Goal: Information Seeking & Learning: Learn about a topic

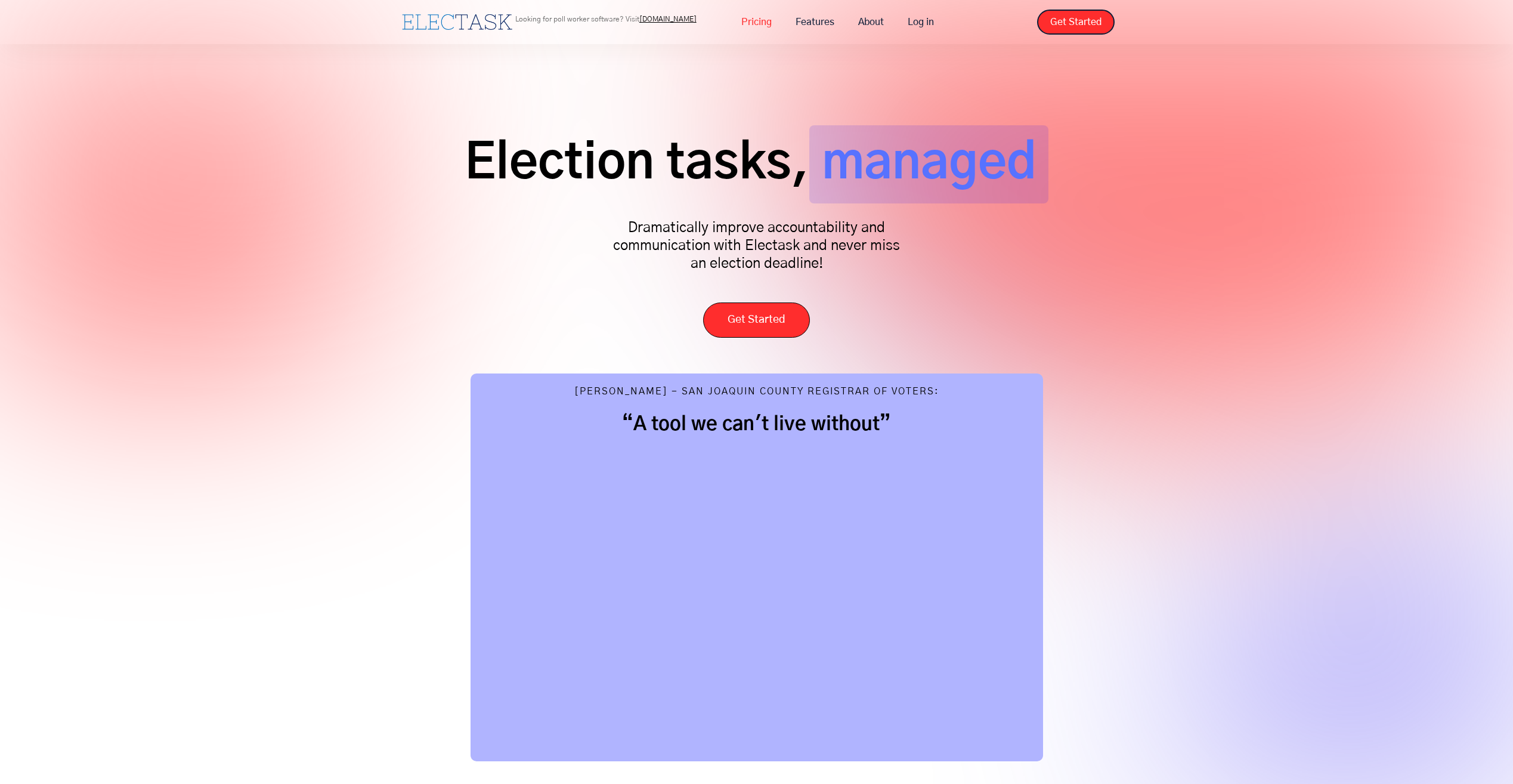
click at [753, 25] on link "Pricing" at bounding box center [757, 22] width 54 height 25
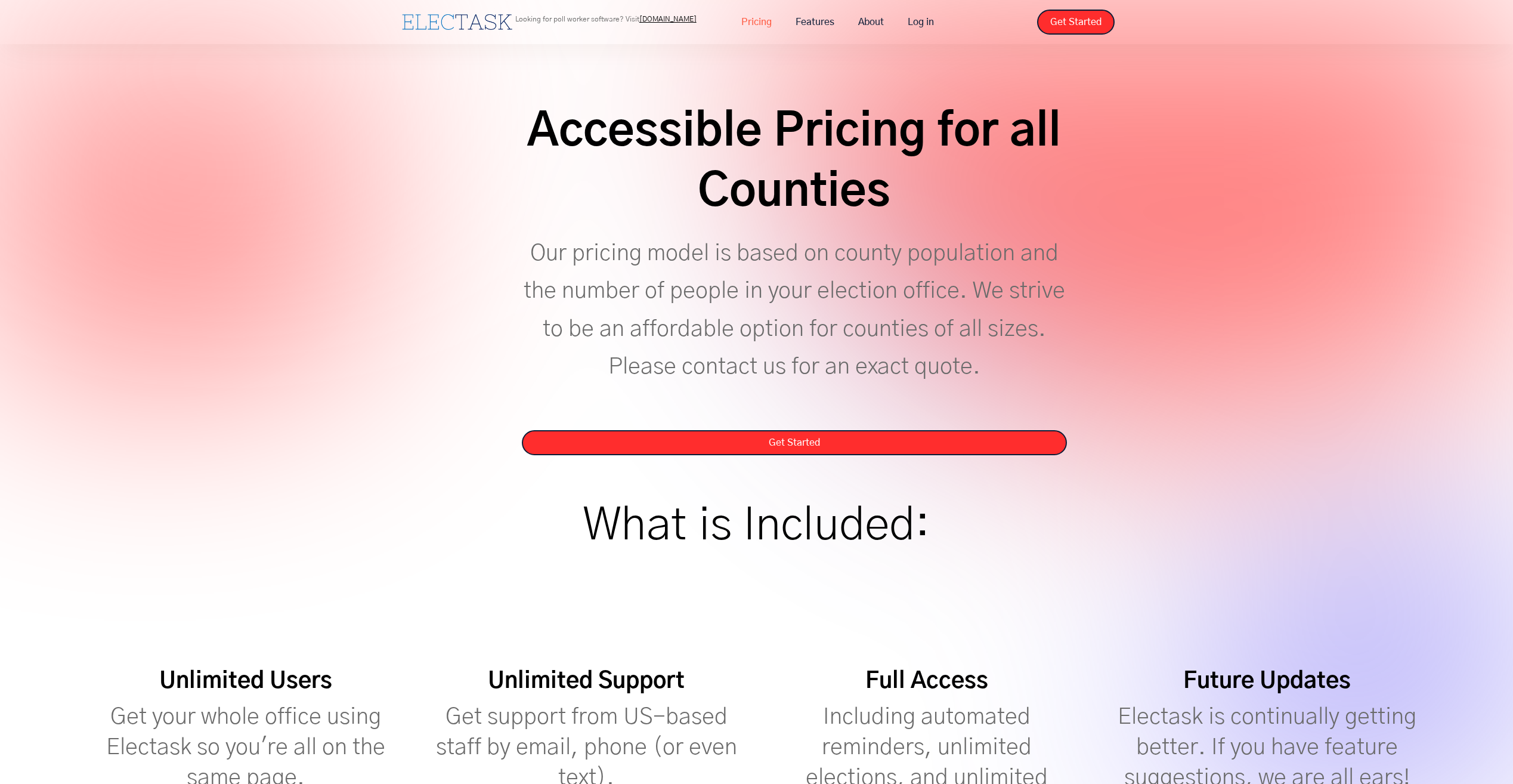
click at [769, 22] on link "Pricing" at bounding box center [757, 22] width 54 height 25
click at [873, 27] on link "About" at bounding box center [870, 22] width 50 height 25
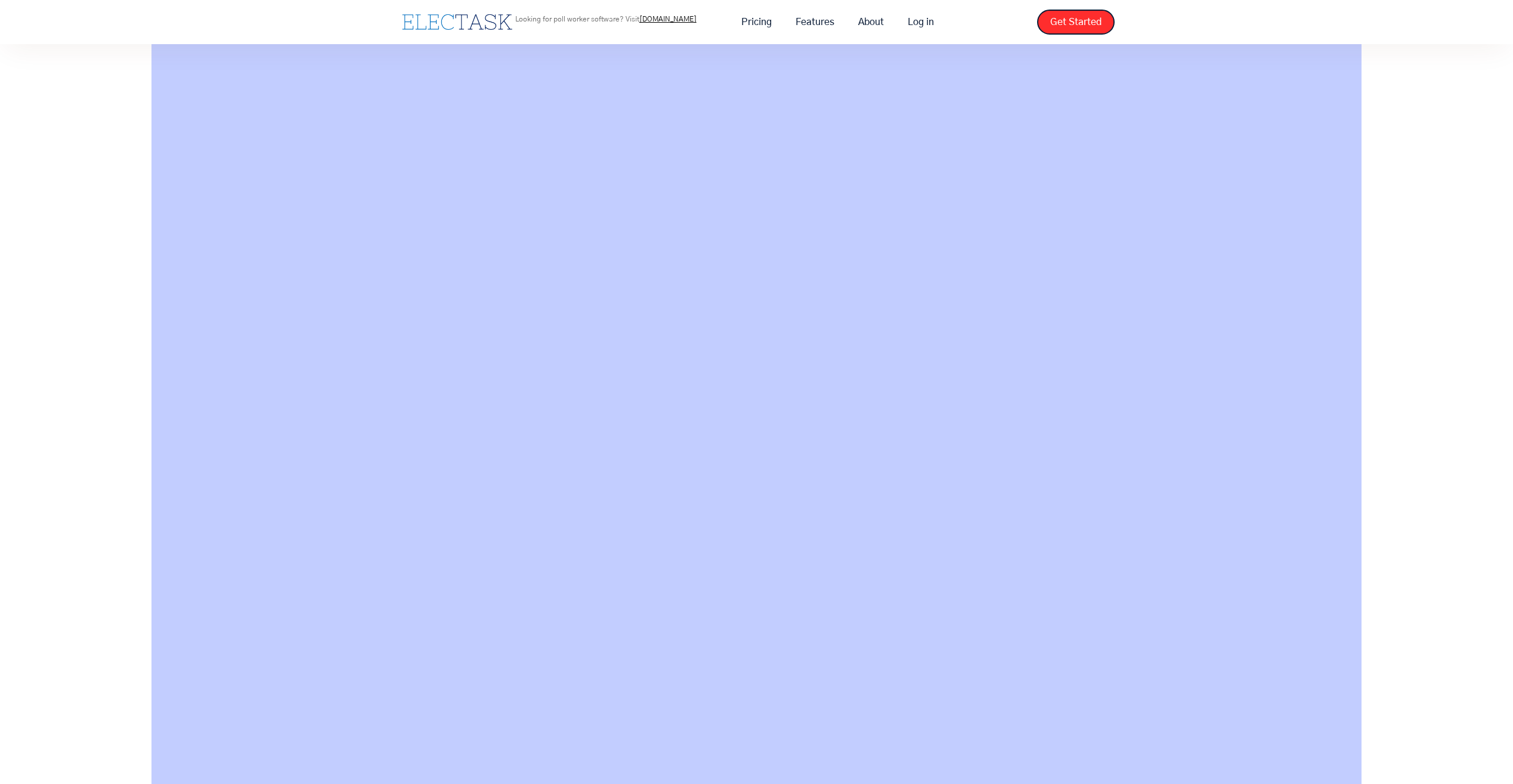
scroll to position [1046, 0]
